Goal: Task Accomplishment & Management: Complete application form

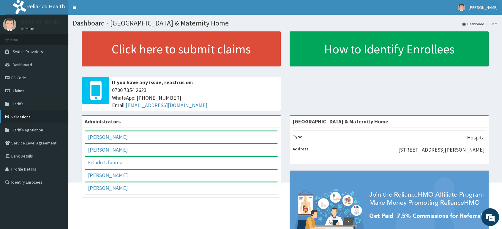
click at [19, 118] on link "Validations" at bounding box center [34, 116] width 68 height 13
click at [29, 118] on link "Validations" at bounding box center [34, 116] width 68 height 13
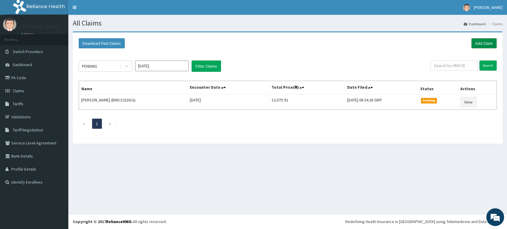
click at [487, 42] on link "Add Claim" at bounding box center [483, 43] width 25 height 10
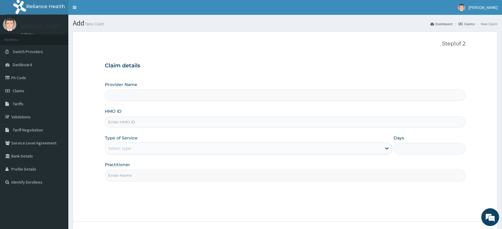
paste input "GSV/10444/A"
type input "GSV/10444/A"
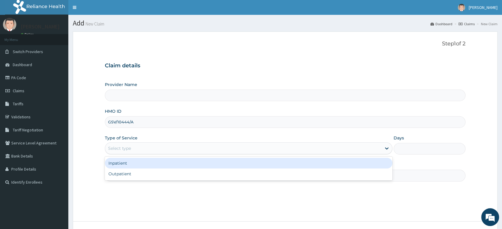
click at [171, 148] on div "Select type" at bounding box center [243, 149] width 276 height 10
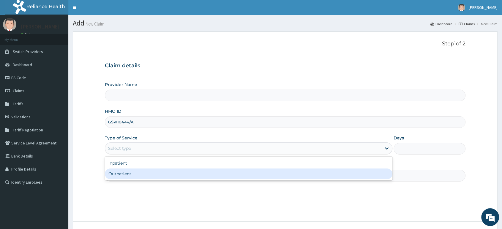
type input "Delta Crown Hospital & Maternity Home"
click at [155, 173] on div "Outpatient" at bounding box center [248, 174] width 287 height 11
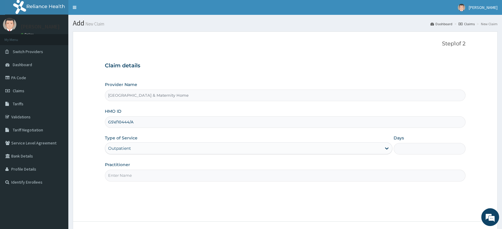
type input "1"
click at [155, 174] on input "Practitioner" at bounding box center [285, 176] width 361 height 12
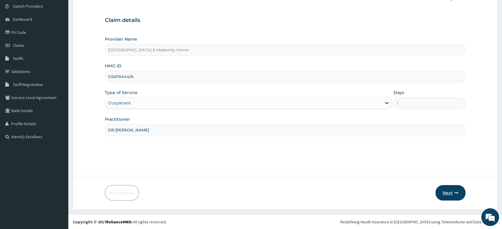
type input "DR MAMA"
click at [449, 190] on button "Next" at bounding box center [450, 192] width 30 height 15
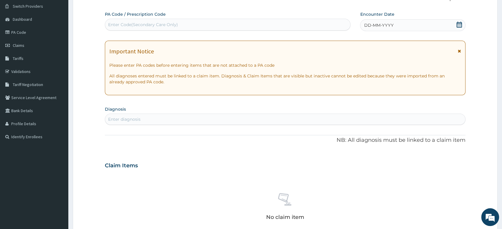
click at [459, 50] on icon at bounding box center [459, 51] width 3 height 4
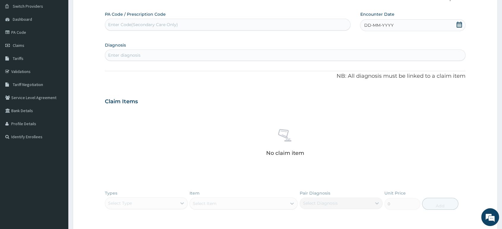
click at [175, 54] on div "Enter diagnosis" at bounding box center [285, 55] width 360 height 10
type input "MALARIA"
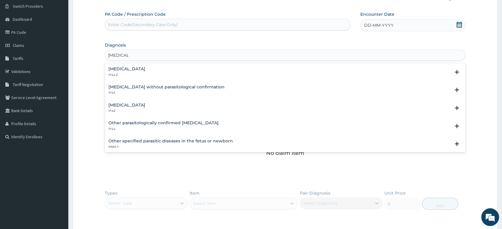
click at [145, 72] on div "Plasmodium malariae malaria without complication 1F42.Z" at bounding box center [126, 72] width 37 height 10
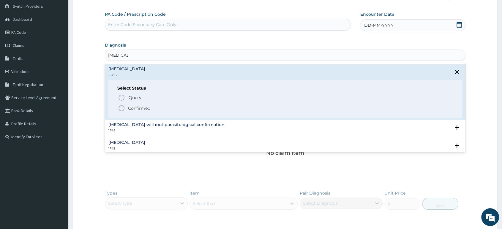
click at [122, 109] on icon "status option filled" at bounding box center [121, 108] width 7 height 7
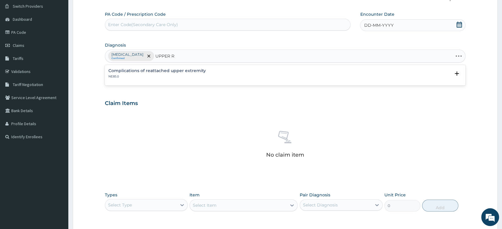
type input "UPPER"
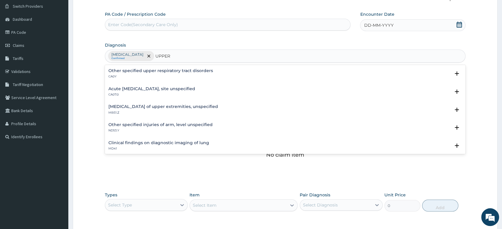
click at [147, 87] on h4 "Acute upper respiratory infection, site unspecified" at bounding box center [151, 89] width 87 height 4
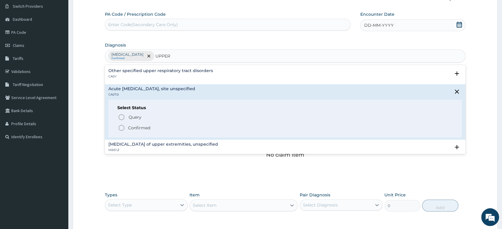
click at [121, 129] on icon "status option filled" at bounding box center [121, 127] width 7 height 7
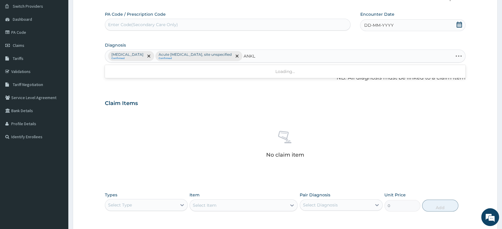
type input "ANKLE"
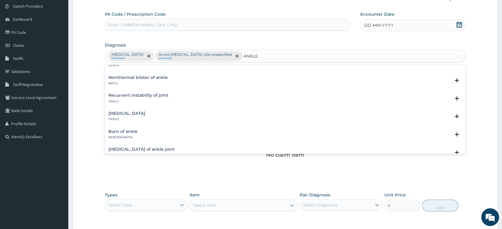
scroll to position [495, 0]
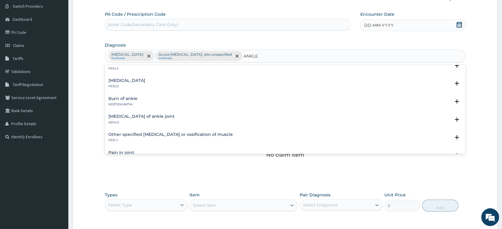
click at [125, 116] on h4 "Dislocation of ankle joint" at bounding box center [141, 116] width 66 height 4
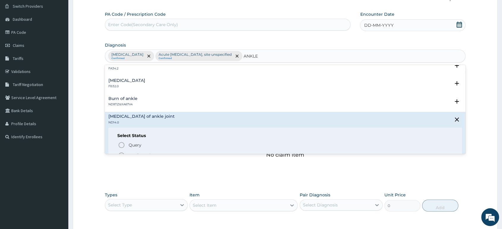
click at [123, 153] on icon "status option filled" at bounding box center [121, 155] width 7 height 7
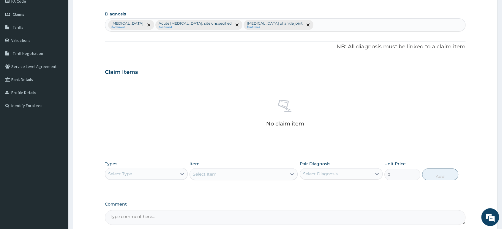
scroll to position [134, 0]
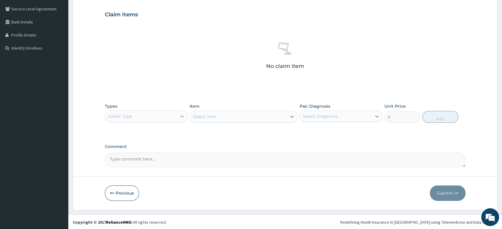
click at [177, 116] on div at bounding box center [182, 116] width 11 height 11
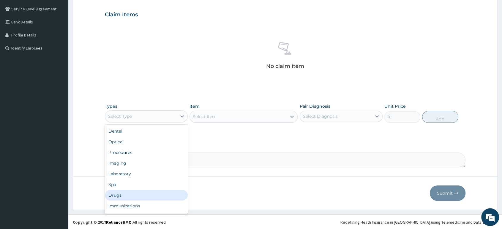
click at [133, 195] on div "Drugs" at bounding box center [146, 195] width 83 height 11
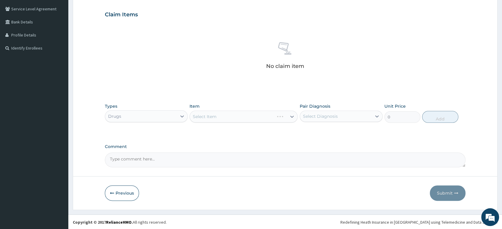
click at [237, 116] on div "Select Item" at bounding box center [243, 117] width 108 height 12
click at [237, 119] on div "Select Item" at bounding box center [238, 117] width 97 height 10
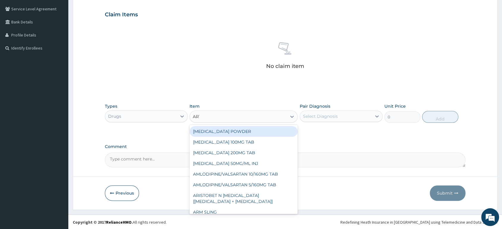
type input "ARTE"
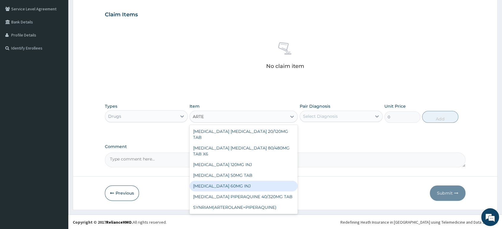
scroll to position [0, 0]
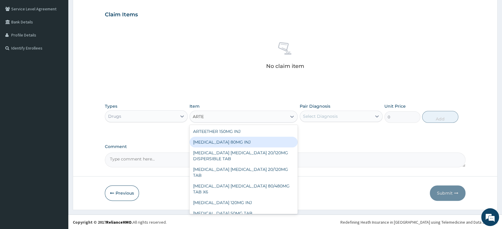
click at [234, 141] on div "ARTEMETHER 80MG INJ" at bounding box center [243, 142] width 108 height 11
type input "1400"
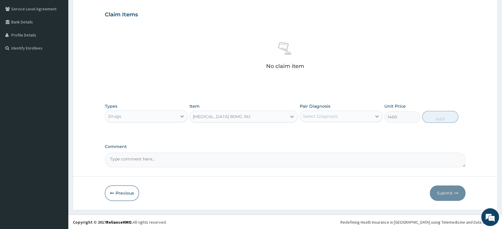
click at [333, 116] on div "Select Diagnosis" at bounding box center [320, 116] width 35 height 6
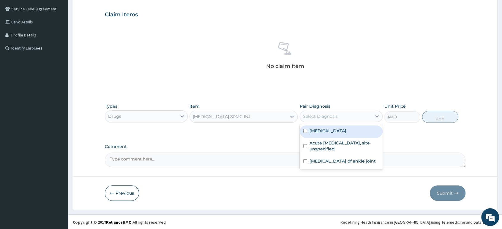
click at [342, 134] on label "Plasmodium malariae malaria without complication" at bounding box center [327, 131] width 37 height 6
checkbox input "true"
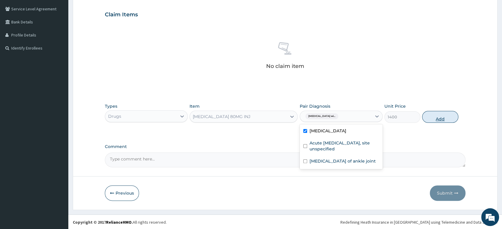
click at [434, 118] on button "Add" at bounding box center [440, 117] width 36 height 12
type input "0"
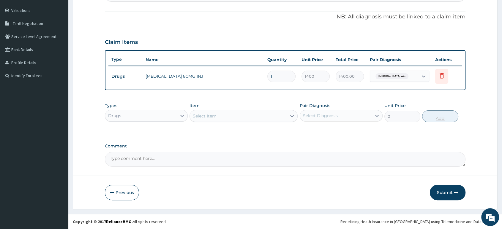
scroll to position [106, 0]
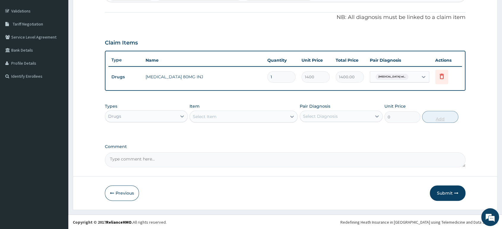
type input "0.00"
type input "6"
type input "8400.00"
type input "6"
click at [273, 113] on div "Select Item" at bounding box center [238, 117] width 97 height 10
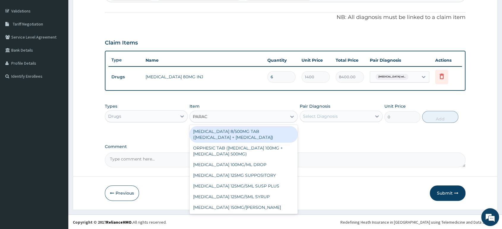
type input "PARACE"
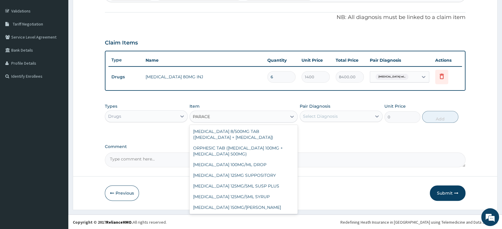
scroll to position [32, 0]
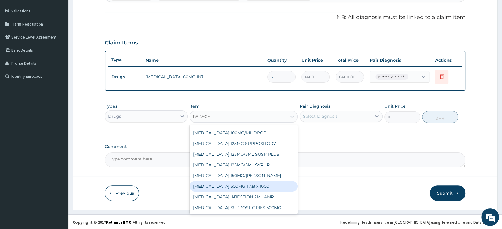
click at [258, 186] on div "PARACETAMOL 500MG TAB x 1000" at bounding box center [243, 186] width 108 height 11
type input "11.025"
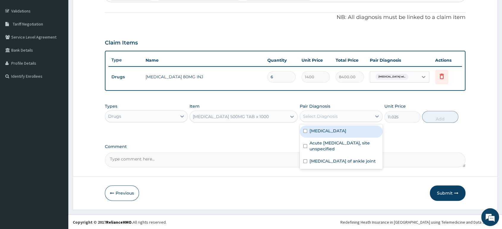
click at [321, 113] on div "Select Diagnosis" at bounding box center [320, 116] width 35 height 6
click at [325, 134] on label "Plasmodium malariae malaria without complication" at bounding box center [327, 131] width 37 height 6
checkbox input "true"
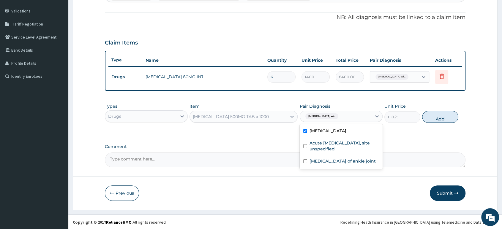
click at [435, 116] on button "Add" at bounding box center [440, 117] width 36 height 12
type input "0"
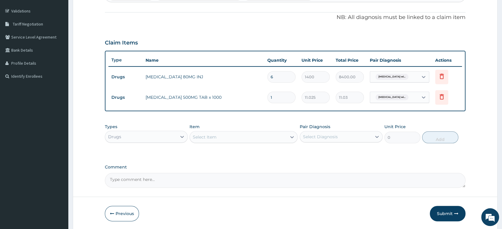
type input "18"
type input "198.45"
type input "18"
click at [272, 136] on div "Select Item" at bounding box center [238, 137] width 97 height 10
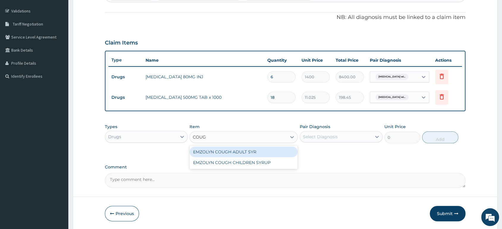
type input "COUGH"
click at [262, 156] on div "EMZOLYN COUGH ADULT SYR" at bounding box center [243, 152] width 108 height 11
type input "735"
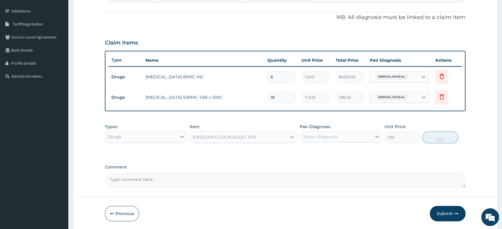
click at [328, 133] on div "Select Diagnosis" at bounding box center [336, 137] width 72 height 10
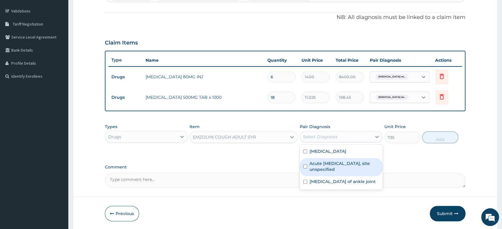
click at [332, 173] on label "Acute upper respiratory infection, site unspecified" at bounding box center [343, 167] width 69 height 12
checkbox input "true"
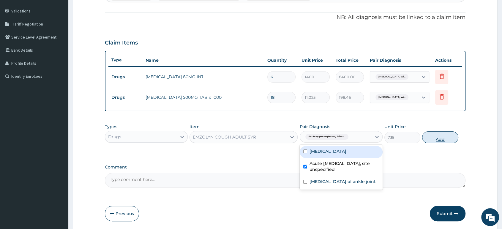
click at [447, 141] on button "Add" at bounding box center [440, 138] width 36 height 12
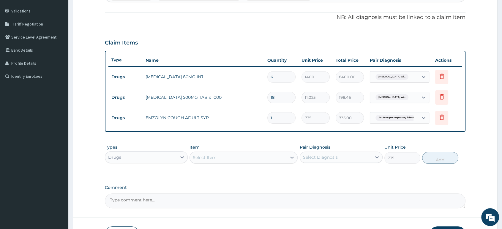
type input "0"
click at [233, 159] on div "Select Item" at bounding box center [238, 158] width 97 height 10
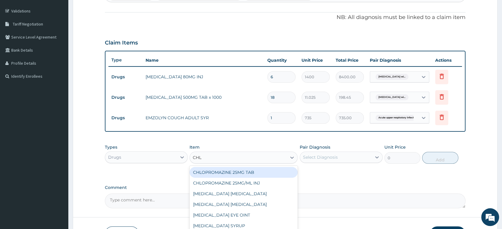
type input "CHLO"
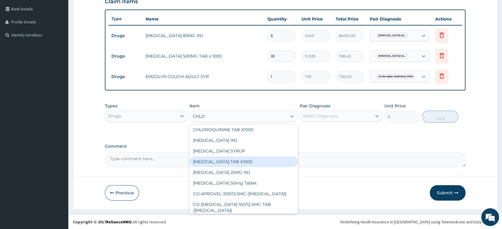
scroll to position [66, 0]
click at [252, 163] on div "CHLORPHENIRAMINE TAB X1000" at bounding box center [243, 161] width 108 height 11
type input "52.5"
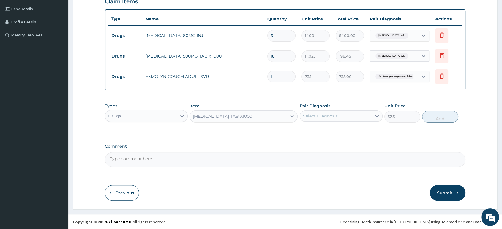
click at [341, 117] on div "Select Diagnosis" at bounding box center [336, 116] width 72 height 10
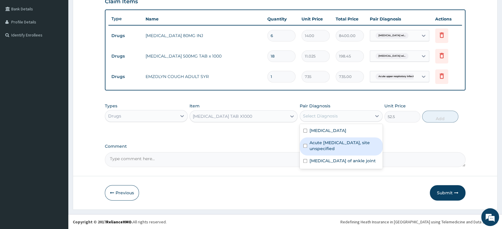
click at [336, 152] on label "Acute upper respiratory infection, site unspecified" at bounding box center [343, 146] width 69 height 12
checkbox input "true"
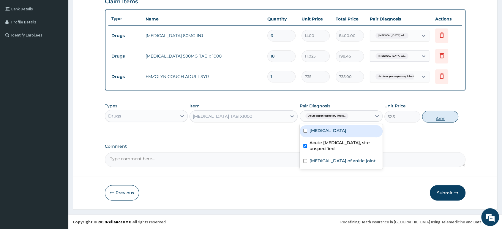
click at [436, 118] on button "Add" at bounding box center [440, 117] width 36 height 12
type input "0"
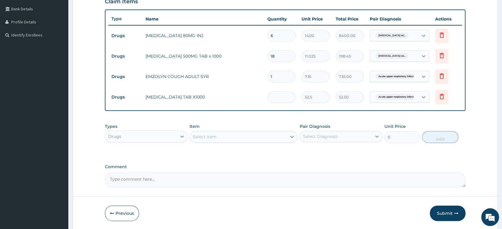
type input "0.00"
type input "5"
type input "262.50"
type input "5"
click at [292, 138] on icon at bounding box center [292, 137] width 6 height 6
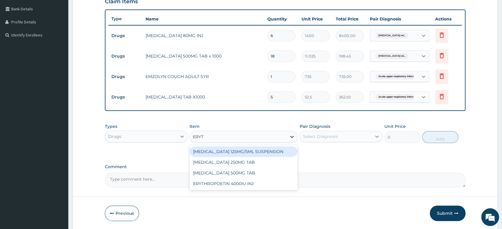
type input "ERYTH"
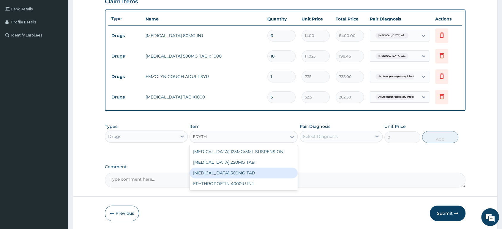
click at [268, 176] on div "ERYTHROMYCIN 500MG TAB" at bounding box center [243, 173] width 108 height 11
type input "99.225"
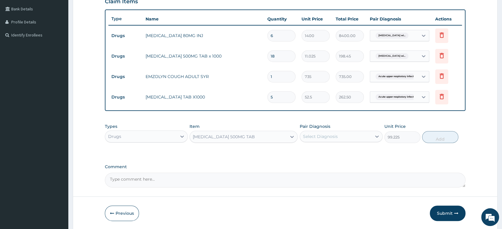
click at [321, 140] on div "Select Diagnosis" at bounding box center [320, 137] width 35 height 6
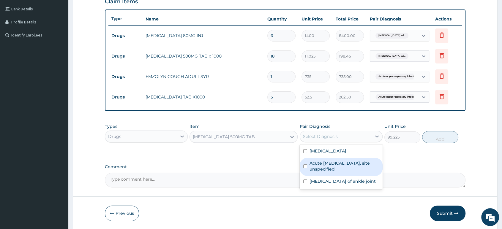
click at [333, 172] on label "Acute upper respiratory infection, site unspecified" at bounding box center [343, 166] width 69 height 12
checkbox input "true"
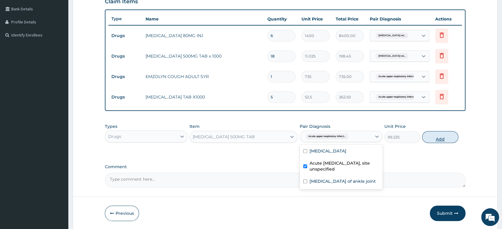
click at [442, 140] on button "Add" at bounding box center [440, 137] width 36 height 12
type input "0"
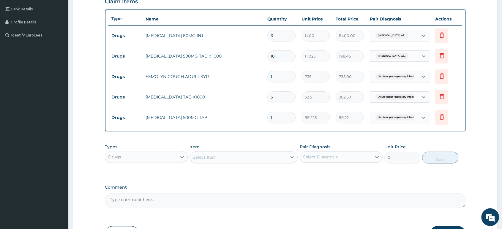
click at [264, 161] on div "Select Item" at bounding box center [238, 158] width 97 height 10
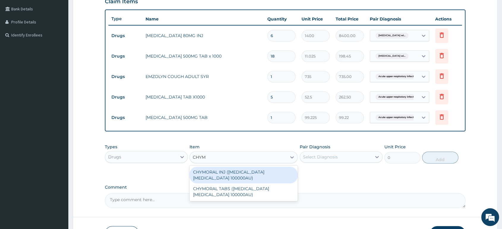
type input "CHYMO"
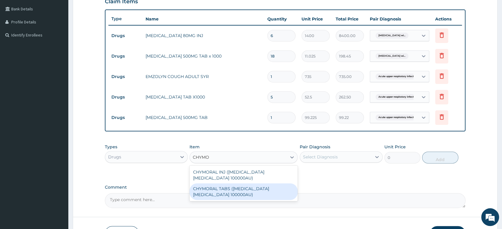
click at [249, 197] on div "CHYMORAL TABS (TRYPSIN CHYMOTRYPSIN 100000AU)" at bounding box center [243, 192] width 108 height 17
type input "52.5"
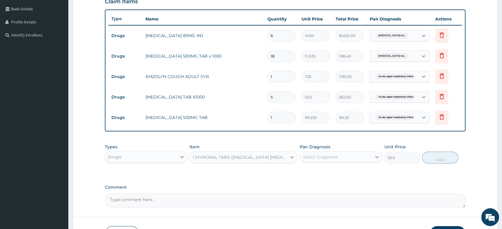
click at [315, 158] on div "Select Diagnosis" at bounding box center [320, 157] width 35 height 6
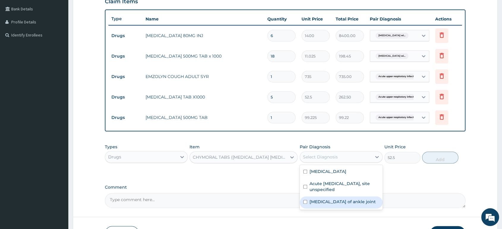
click at [333, 205] on label "Dislocation of ankle joint" at bounding box center [342, 202] width 66 height 6
checkbox input "true"
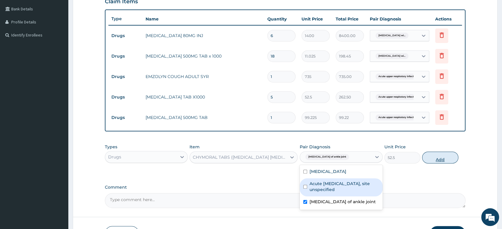
click at [437, 162] on button "Add" at bounding box center [440, 158] width 36 height 12
type input "0"
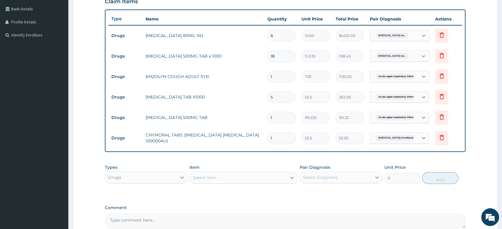
type input "15"
type input "787.50"
type input "15"
click at [173, 178] on div "Drugs" at bounding box center [141, 178] width 72 height 10
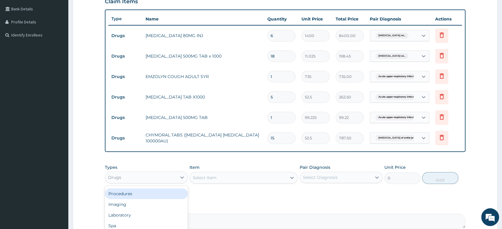
click at [164, 195] on div "Procedures" at bounding box center [146, 194] width 83 height 11
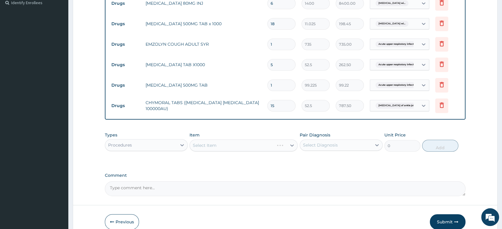
scroll to position [210, 0]
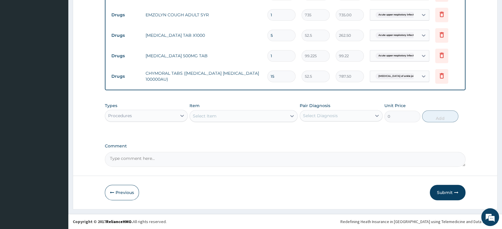
click at [239, 118] on div "Select Item" at bounding box center [238, 116] width 97 height 10
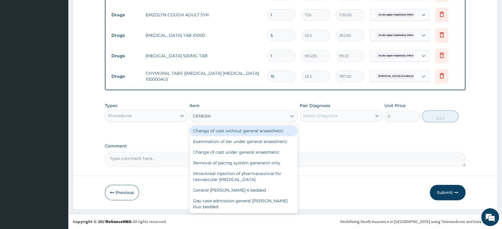
type input "GENERAL"
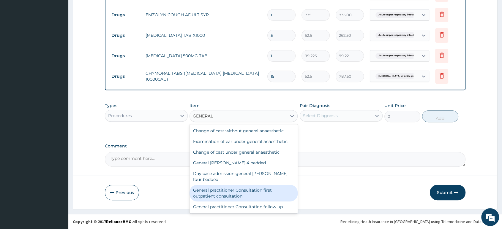
click at [245, 192] on div "General practitioner Consultation first outpatient consultation" at bounding box center [243, 193] width 108 height 17
type input "2500"
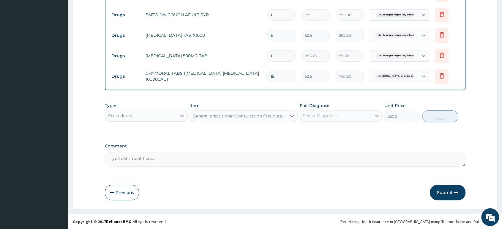
click at [334, 119] on div "Select Diagnosis" at bounding box center [336, 116] width 72 height 10
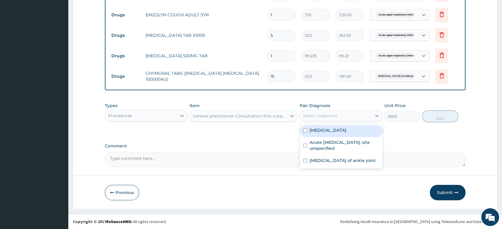
click at [336, 132] on label "Plasmodium malariae malaria without complication" at bounding box center [327, 130] width 37 height 6
checkbox input "true"
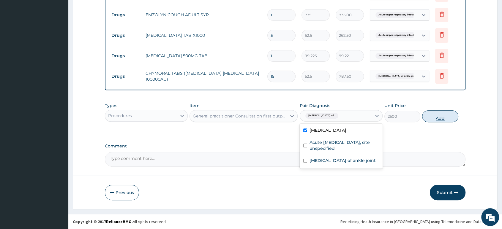
click at [439, 116] on button "Add" at bounding box center [440, 116] width 36 height 12
type input "0"
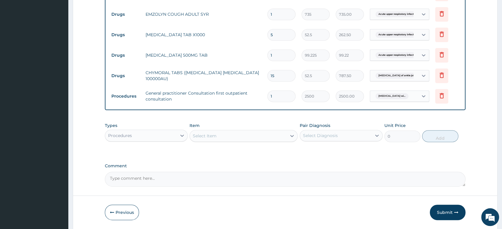
scroll to position [230, 0]
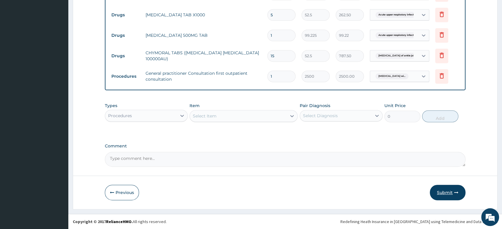
click at [444, 191] on button "Submit" at bounding box center [448, 192] width 36 height 15
click at [448, 194] on button "Submit" at bounding box center [448, 192] width 36 height 15
click at [446, 191] on button "Submit" at bounding box center [448, 192] width 36 height 15
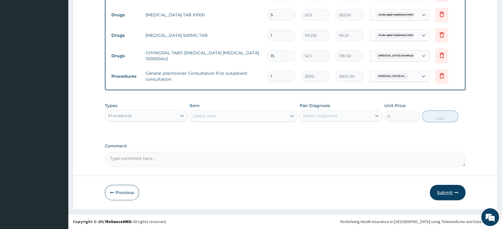
click at [446, 191] on button "Submit" at bounding box center [448, 192] width 36 height 15
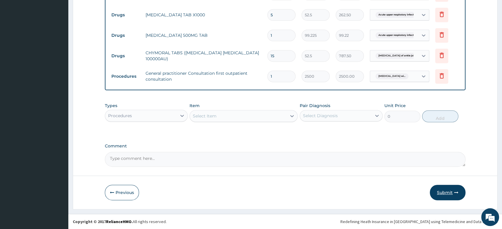
click at [446, 191] on button "Submit" at bounding box center [448, 192] width 36 height 15
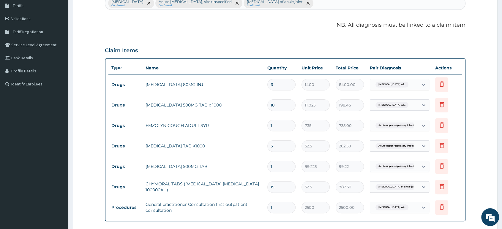
scroll to position [0, 0]
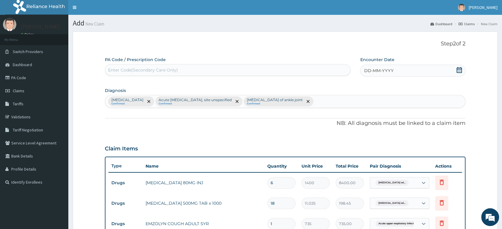
click at [459, 71] on icon at bounding box center [459, 70] width 6 height 6
click at [382, 127] on div "15" at bounding box center [383, 127] width 9 height 9
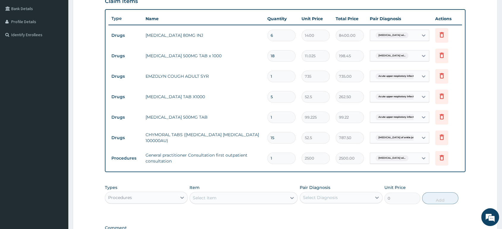
scroll to position [230, 0]
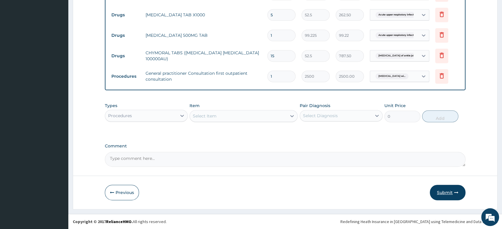
click at [440, 186] on button "Submit" at bounding box center [448, 192] width 36 height 15
